Goal: Task Accomplishment & Management: Use online tool/utility

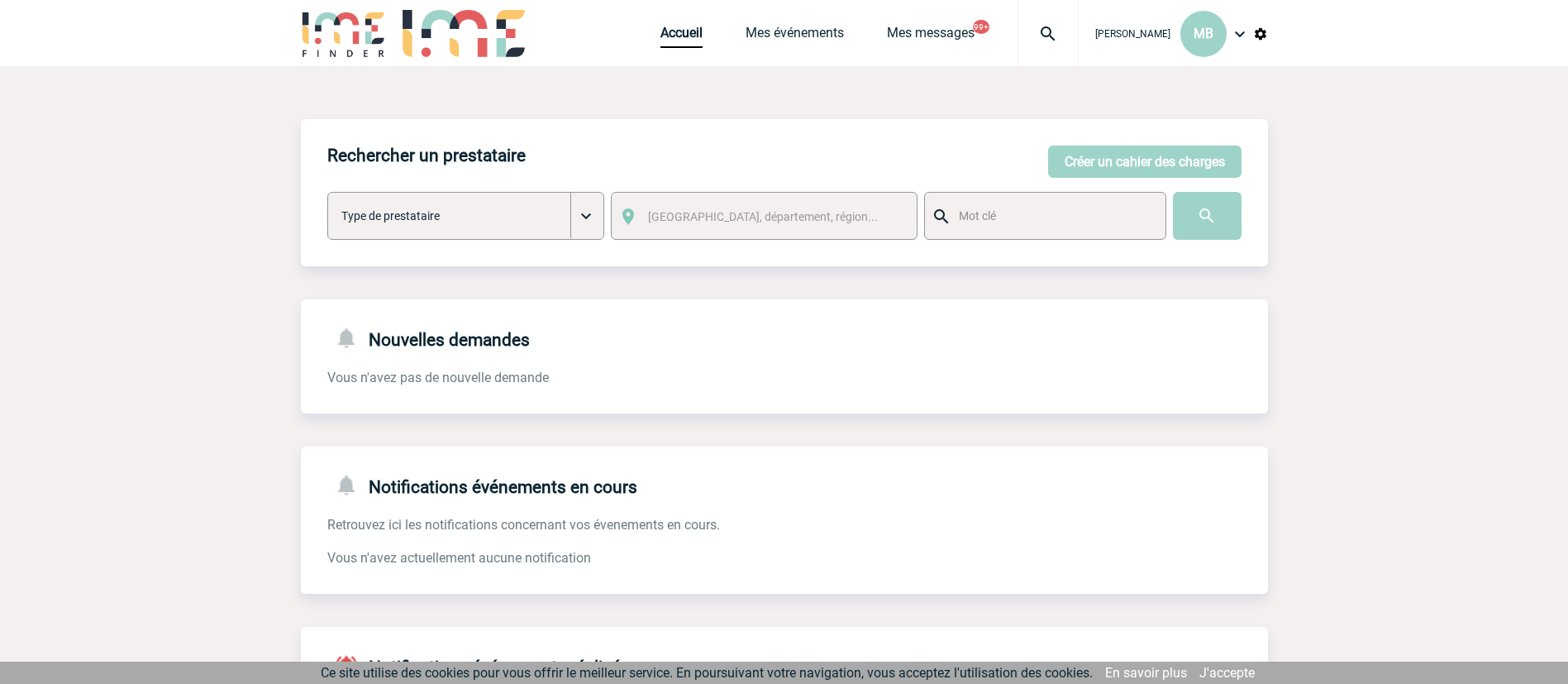
click at [1259, 36] on img at bounding box center [1260, 34] width 15 height 15
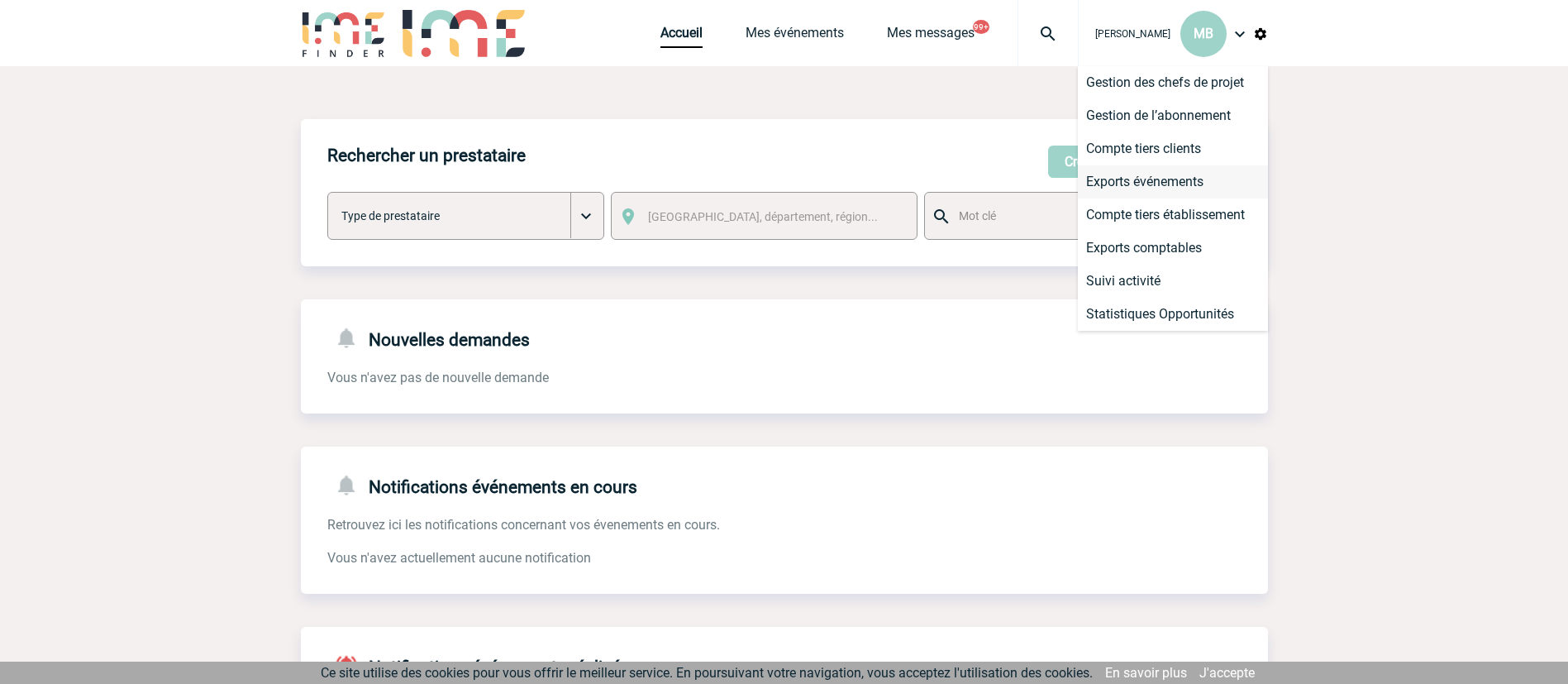
click at [1165, 177] on li "Exports événements" at bounding box center [1172, 181] width 190 height 33
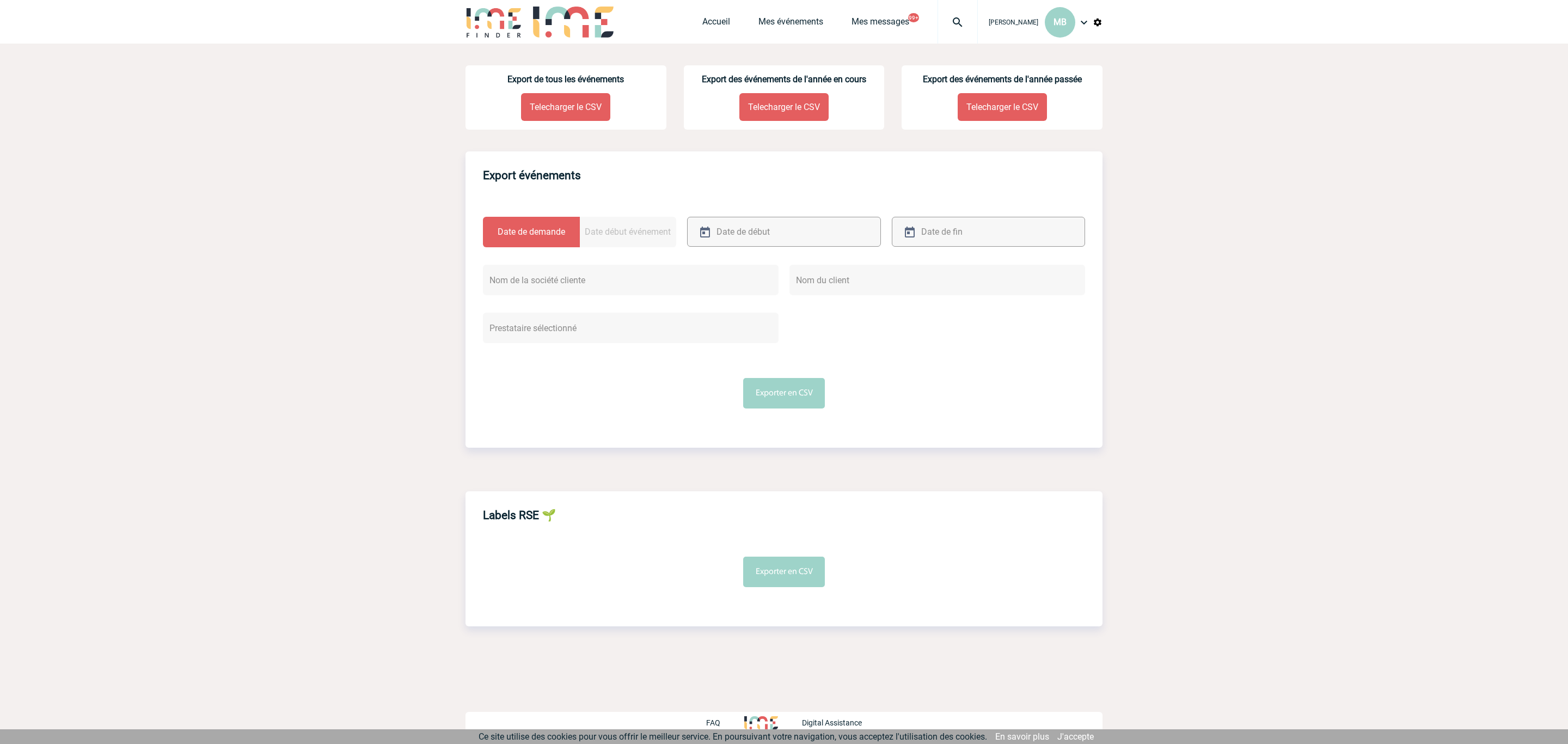
click at [763, 238] on input "text" at bounding box center [771, 232] width 115 height 16
click at [721, 341] on link "13" at bounding box center [727, 337] width 20 height 20
type input "13-10-2025"
click at [1023, 229] on div at bounding box center [988, 232] width 193 height 30
click at [968, 337] on link "15" at bounding box center [974, 337] width 20 height 20
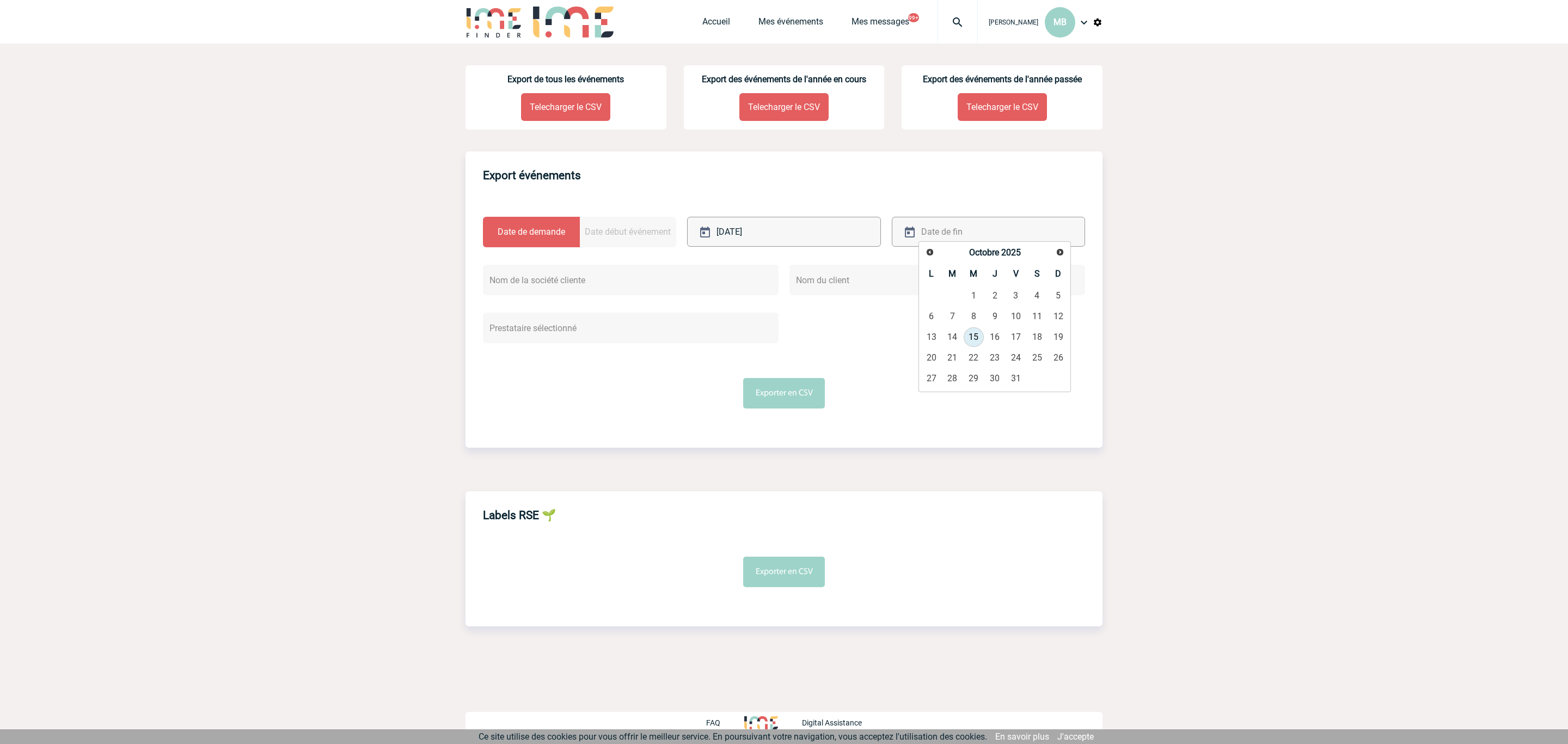
type input "15-10-2025"
click at [775, 397] on button "Exporter en CSV" at bounding box center [784, 393] width 82 height 31
